Goal: Check status: Check status

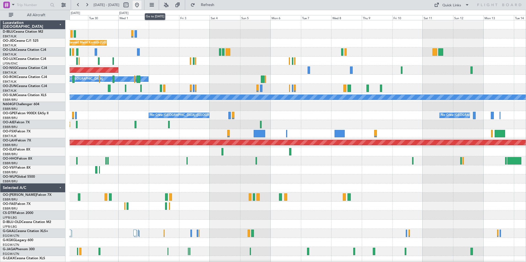
click at [141, 7] on button at bounding box center [137, 5] width 9 height 9
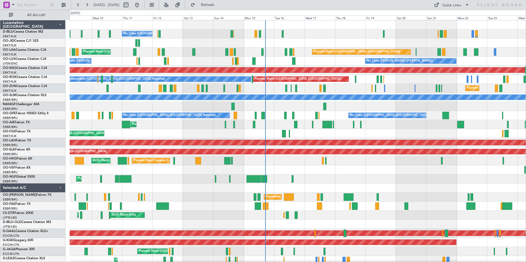
click at [322, 188] on div "No Crew [GEOGRAPHIC_DATA] ([GEOGRAPHIC_DATA] National) A/C Unavailable [GEOGRAP…" at bounding box center [298, 210] width 456 height 381
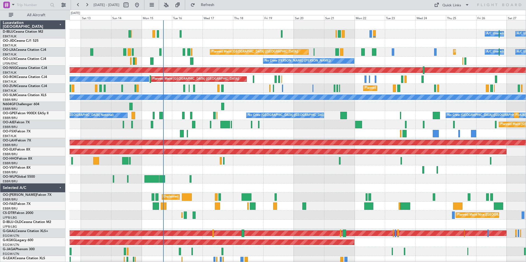
click at [300, 191] on div at bounding box center [298, 188] width 456 height 9
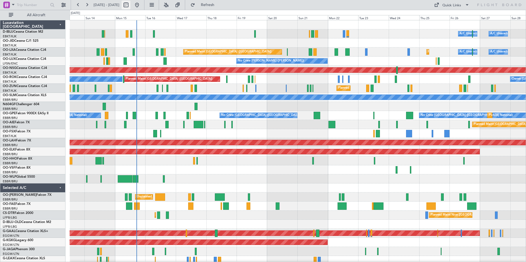
click at [130, 8] on button at bounding box center [126, 5] width 9 height 9
select select "9"
select select "2025"
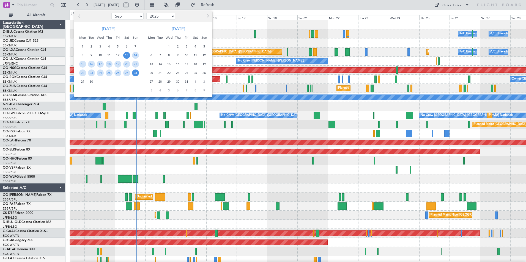
click at [133, 15] on select "Jan Feb Mar Apr May Jun [DATE] Aug Sep Oct Nov Dec" at bounding box center [127, 16] width 32 height 7
select select "12"
click at [111, 13] on select "Jan Feb Mar Apr May Jun [DATE] Aug Sep Oct Nov Dec" at bounding box center [127, 16] width 32 height 7
click at [117, 56] on span "12" at bounding box center [117, 55] width 7 height 7
click at [120, 72] on span "26" at bounding box center [117, 73] width 7 height 7
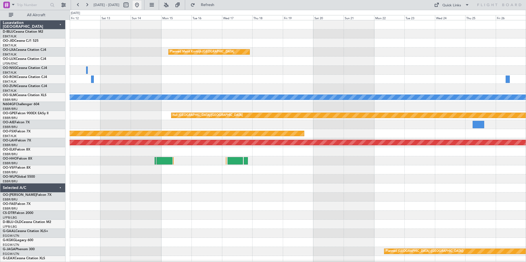
click at [141, 4] on button at bounding box center [137, 5] width 9 height 9
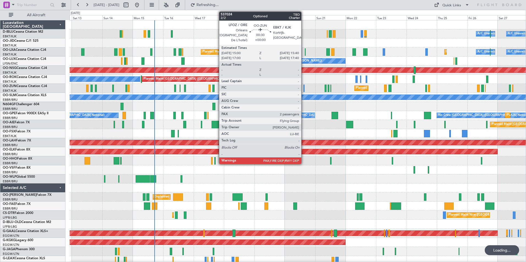
click at [304, 87] on div at bounding box center [303, 88] width 1 height 7
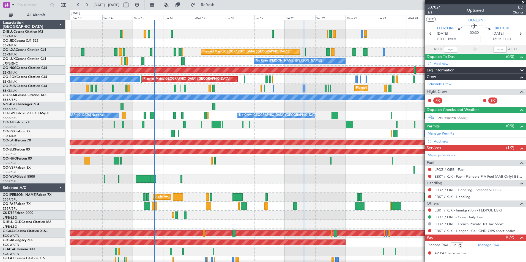
click at [437, 8] on span "537024" at bounding box center [434, 7] width 13 height 6
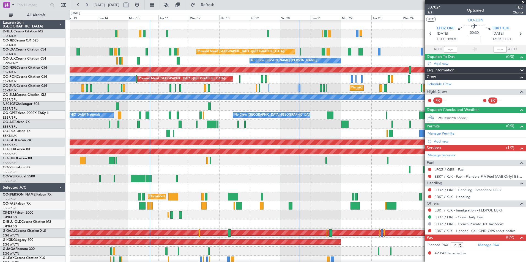
click at [296, 166] on div at bounding box center [298, 169] width 456 height 9
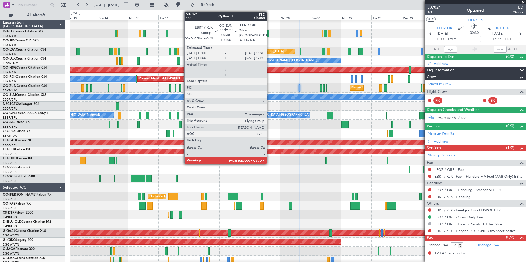
click at [269, 88] on div at bounding box center [269, 87] width 1 height 7
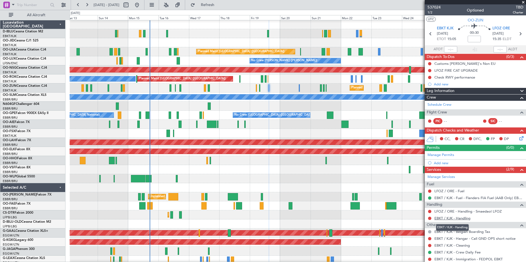
click at [452, 219] on link "EBKT / KJK - Handling" at bounding box center [452, 218] width 36 height 5
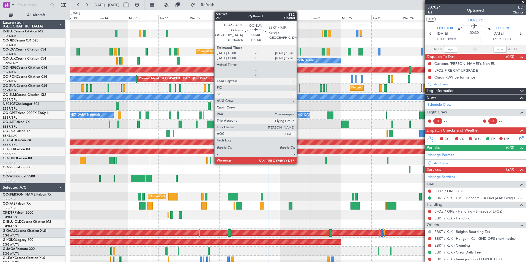
click at [299, 89] on div at bounding box center [299, 87] width 1 height 7
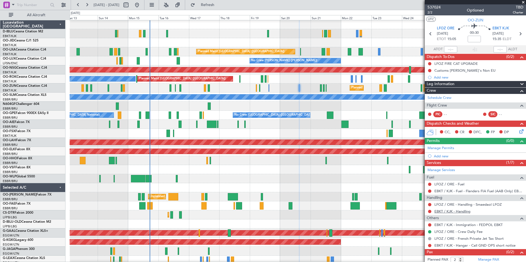
click at [442, 212] on link "EBKT / KJK - Handling" at bounding box center [452, 211] width 36 height 5
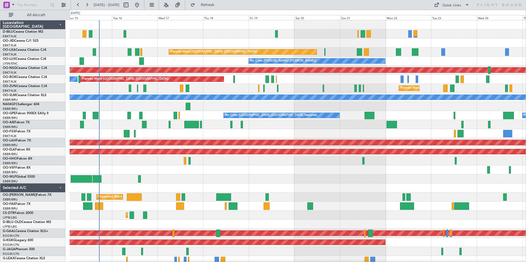
click at [276, 135] on div "A/C Unavailable Brussels (Brussels National) A/C Unavailable Kortrijk-Wevelgem …" at bounding box center [298, 201] width 456 height 363
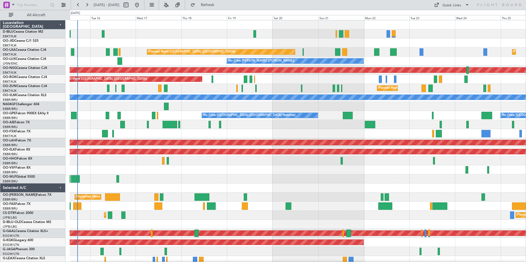
click at [207, 80] on div "A/C Unavailable Brussels (Brussels National) A/C Unavailable Kortrijk-Wevelgem …" at bounding box center [298, 201] width 456 height 363
